Goal: Transaction & Acquisition: Purchase product/service

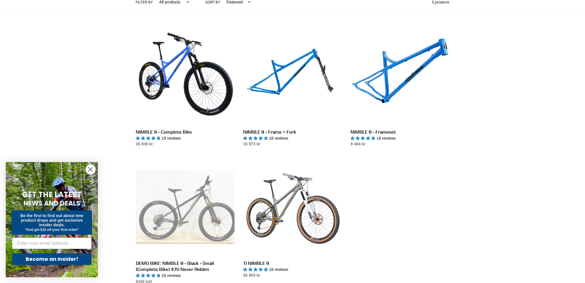
scroll to position [144, 0]
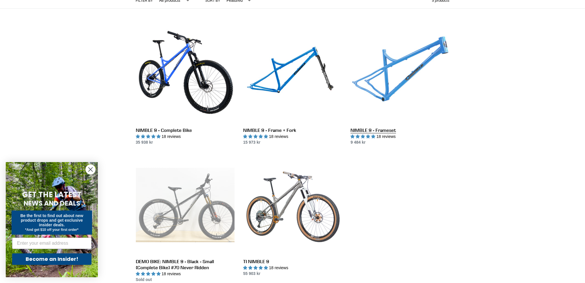
click at [365, 64] on link "NIMBLE 9 - Frameset" at bounding box center [399, 84] width 99 height 121
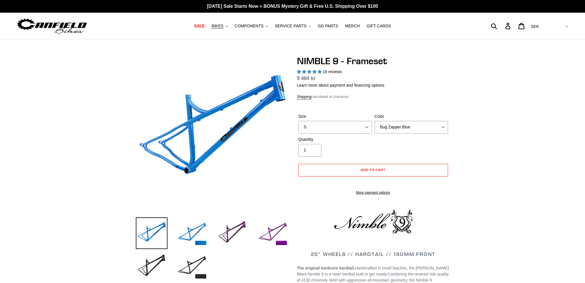
select select "highest-rating"
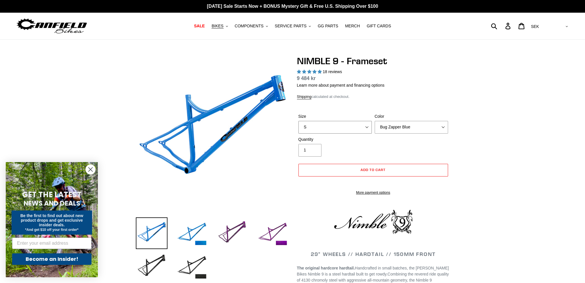
click at [319, 130] on select "S M L XL" at bounding box center [334, 127] width 73 height 13
select select "M"
click at [298, 121] on select "S M L XL" at bounding box center [334, 127] width 73 height 13
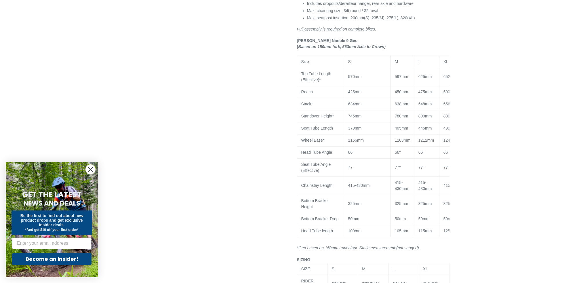
scroll to position [604, 0]
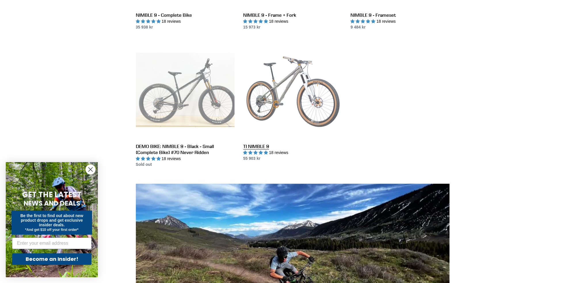
scroll to position [144, 0]
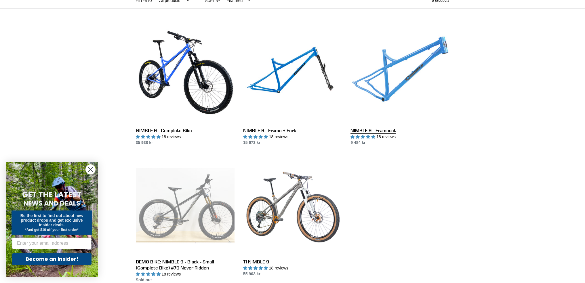
click at [432, 59] on link "NIMBLE 9 - Frameset" at bounding box center [399, 84] width 99 height 121
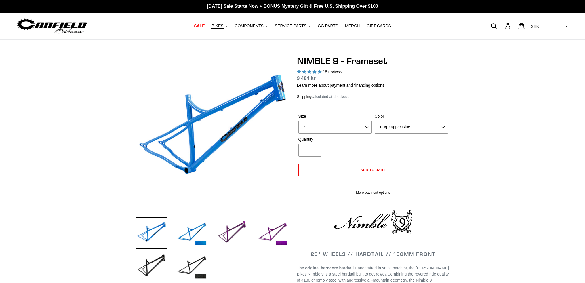
select select "highest-rating"
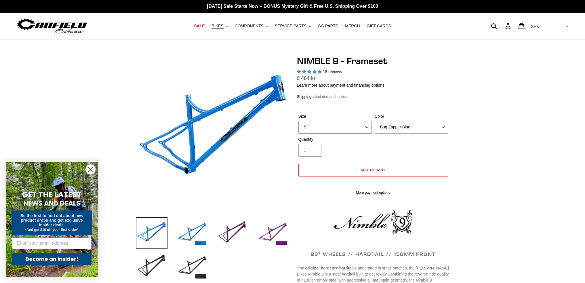
click at [362, 129] on select "S M L XL" at bounding box center [334, 127] width 73 height 13
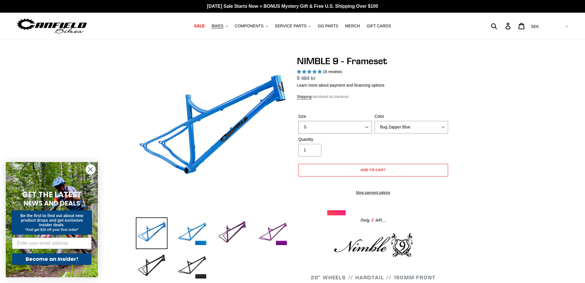
select select "M"
click at [298, 121] on select "S M L XL" at bounding box center [334, 127] width 73 height 13
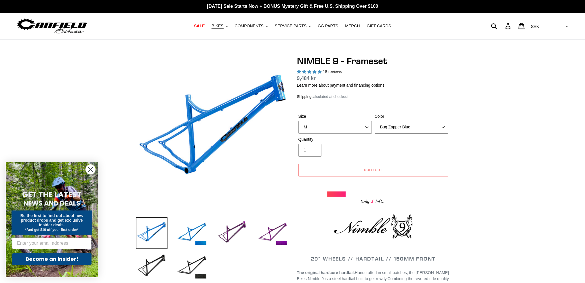
click at [399, 127] on select "Bug Zapper Blue Purple Haze -Sold Out Galaxy Black" at bounding box center [411, 127] width 73 height 13
click at [375, 121] on select "Bug Zapper Blue Purple Haze -Sold Out Galaxy Black" at bounding box center [411, 127] width 73 height 13
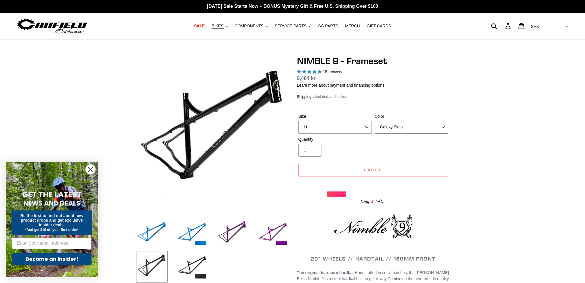
click at [397, 132] on select "Bug Zapper Blue Purple Haze -Sold Out Galaxy Black" at bounding box center [411, 127] width 73 height 13
select select "Bug Zapper Blue"
click at [375, 121] on select "Bug Zapper Blue Purple Haze -Sold Out Galaxy Black" at bounding box center [411, 127] width 73 height 13
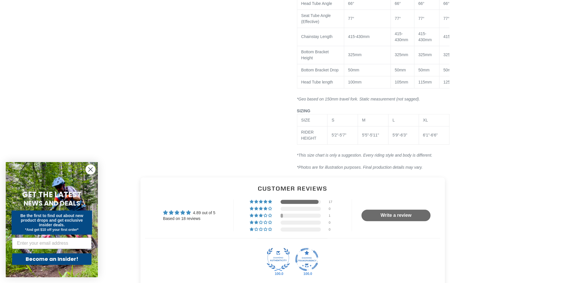
scroll to position [633, 0]
